Goal: Task Accomplishment & Management: Use online tool/utility

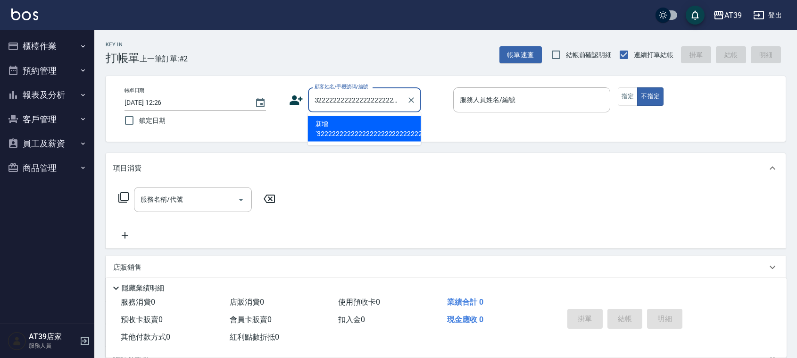
scroll to position [0, 223]
click at [406, 97] on button "Clear" at bounding box center [411, 99] width 13 height 13
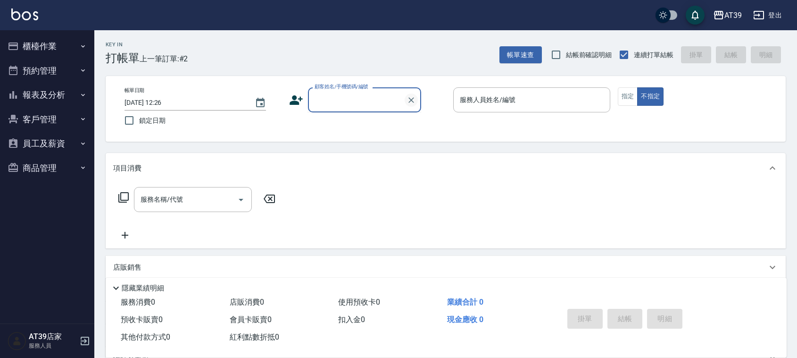
scroll to position [0, 0]
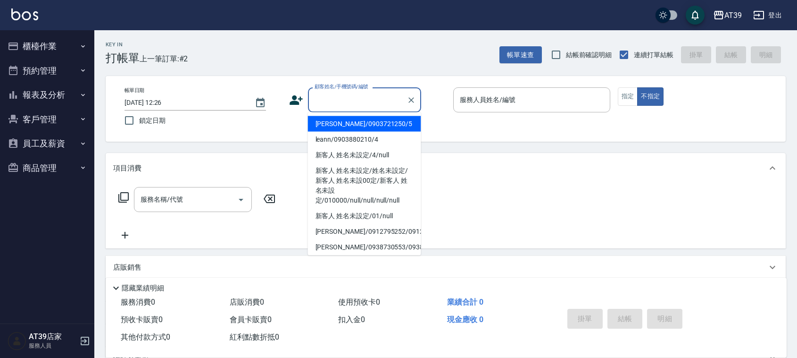
click at [65, 88] on button "報表及分析" at bounding box center [47, 95] width 87 height 25
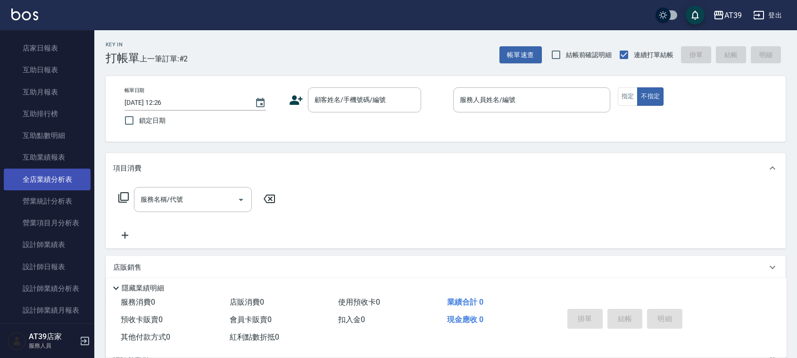
scroll to position [118, 0]
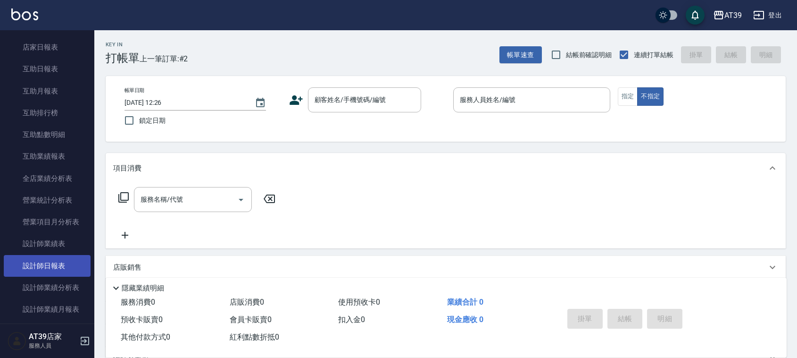
click at [74, 256] on link "設計師日報表" at bounding box center [47, 266] width 87 height 22
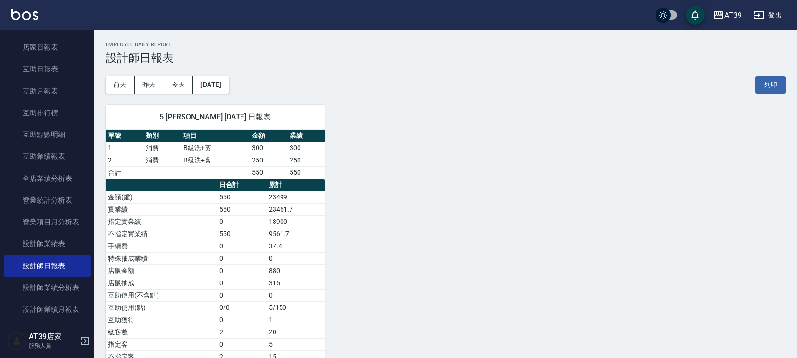
click at [108, 158] on link "2" at bounding box center [110, 160] width 4 height 8
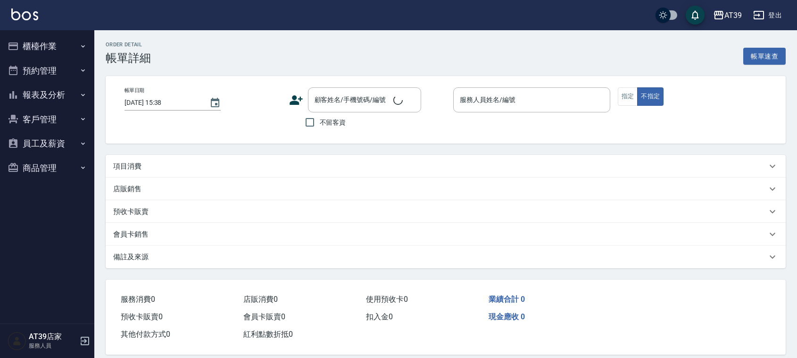
type input "[DATE] 12:23"
type input "愷爾-5"
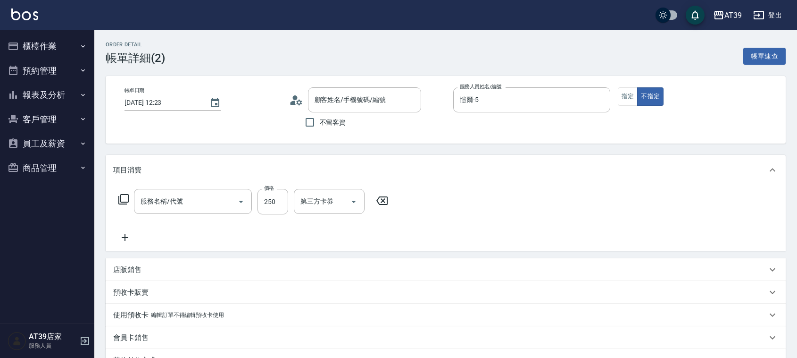
type input "[PERSON_NAME]/0903721250/5"
type input "B級洗+剪(203)"
click at [271, 202] on input "250" at bounding box center [273, 201] width 31 height 25
type input "300"
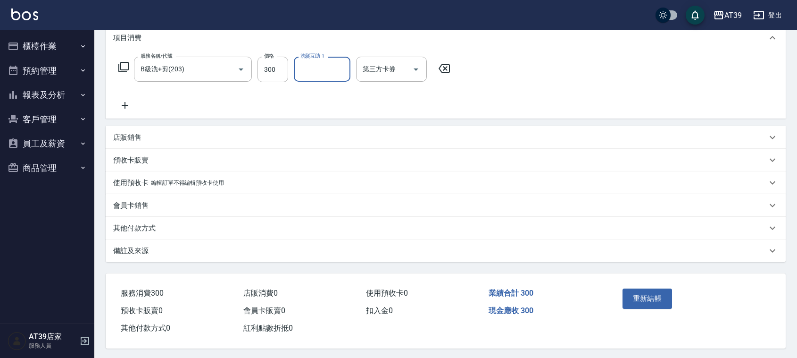
scroll to position [137, 0]
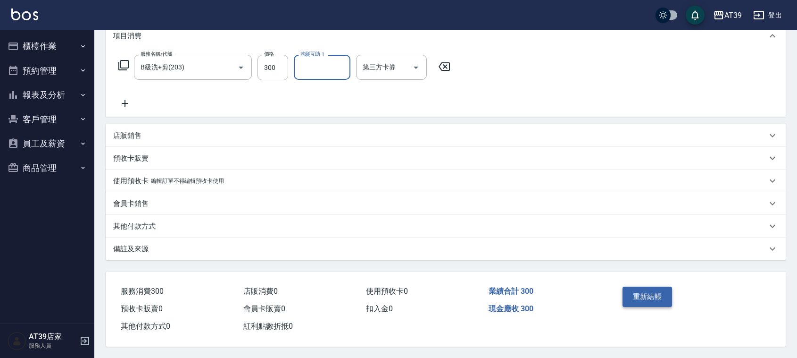
click at [656, 286] on button "重新結帳" at bounding box center [648, 296] width 50 height 20
click at [641, 291] on div "重新結帳" at bounding box center [655, 303] width 72 height 41
drag, startPoint x: 357, startPoint y: 137, endPoint x: 326, endPoint y: 184, distance: 56.4
click at [326, 184] on div "使用預收卡 編輯訂單不得編輯預收卡使用" at bounding box center [446, 180] width 680 height 23
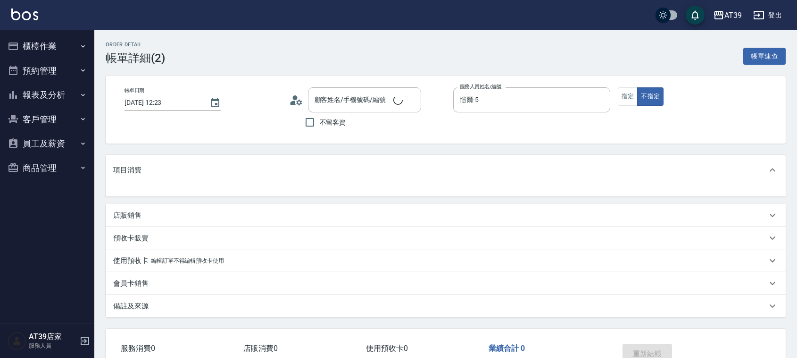
scroll to position [34, 0]
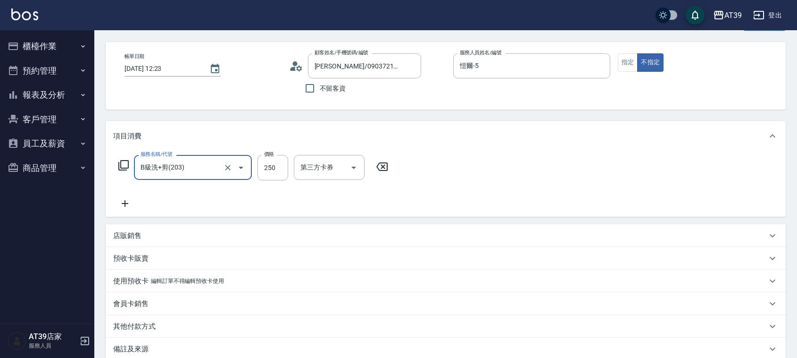
type input "[PERSON_NAME]/0903721250/5"
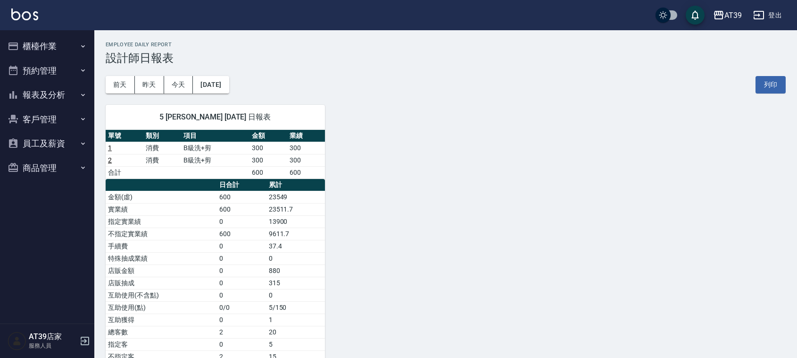
click at [22, 18] on img at bounding box center [24, 14] width 27 height 12
